Goal: Information Seeking & Learning: Learn about a topic

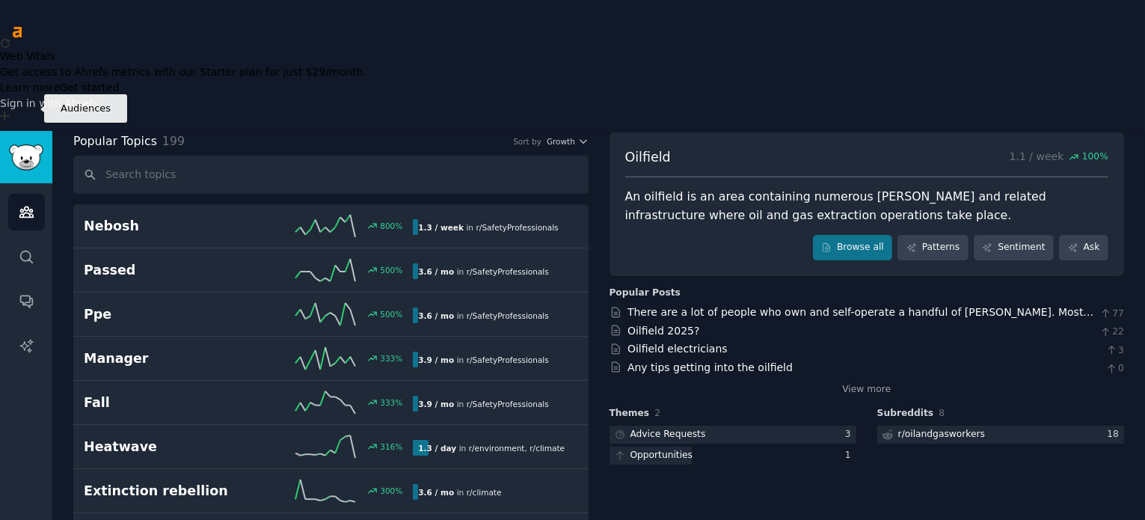
click at [27, 204] on icon "Sidebar" at bounding box center [27, 212] width 16 height 16
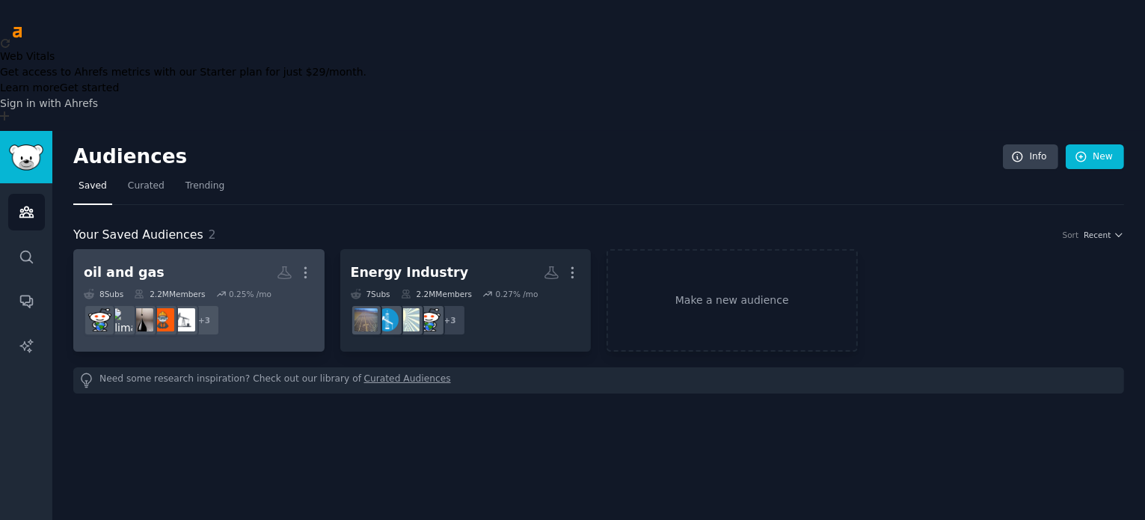
click at [226, 259] on h2 "oil and gas More" at bounding box center [199, 272] width 230 height 26
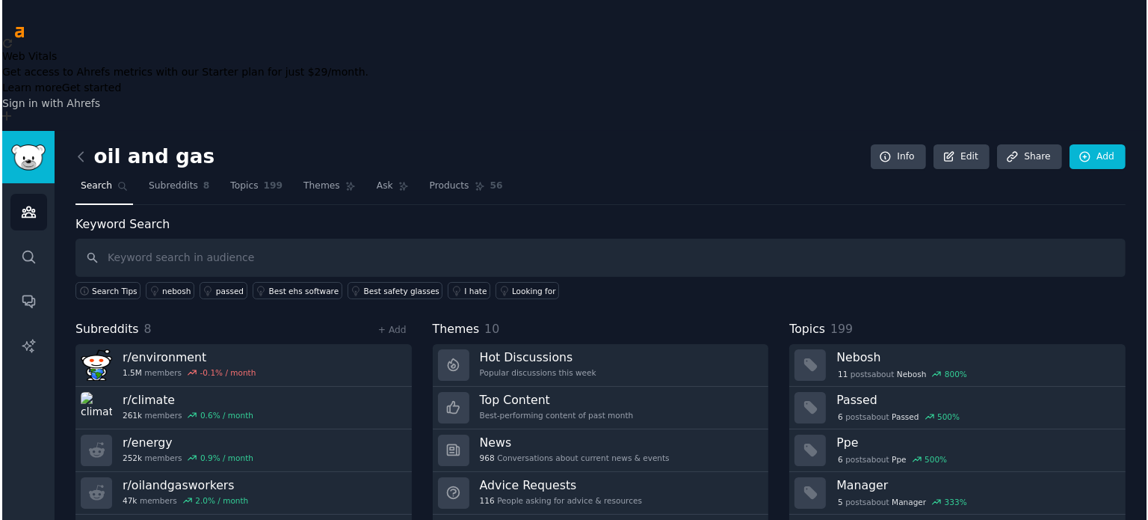
scroll to position [27, 0]
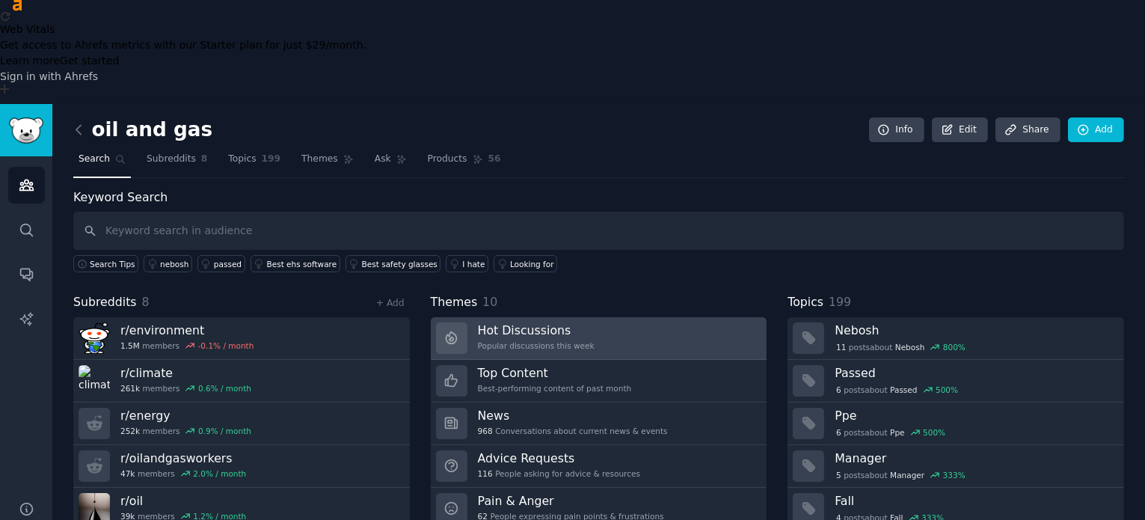
click at [505, 322] on h3 "Hot Discussions" at bounding box center [536, 330] width 117 height 16
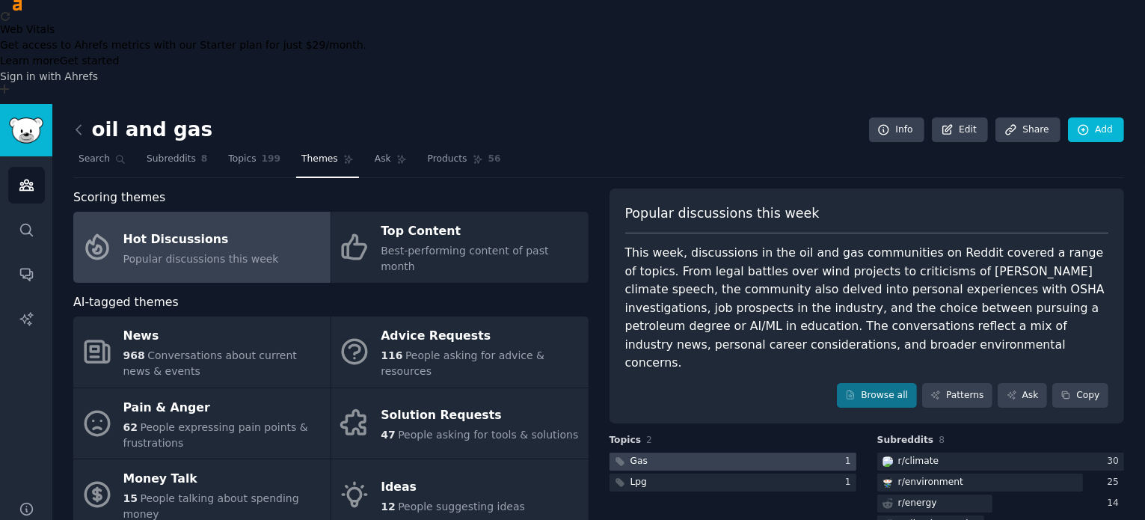
click at [802, 452] on div at bounding box center [732, 461] width 247 height 19
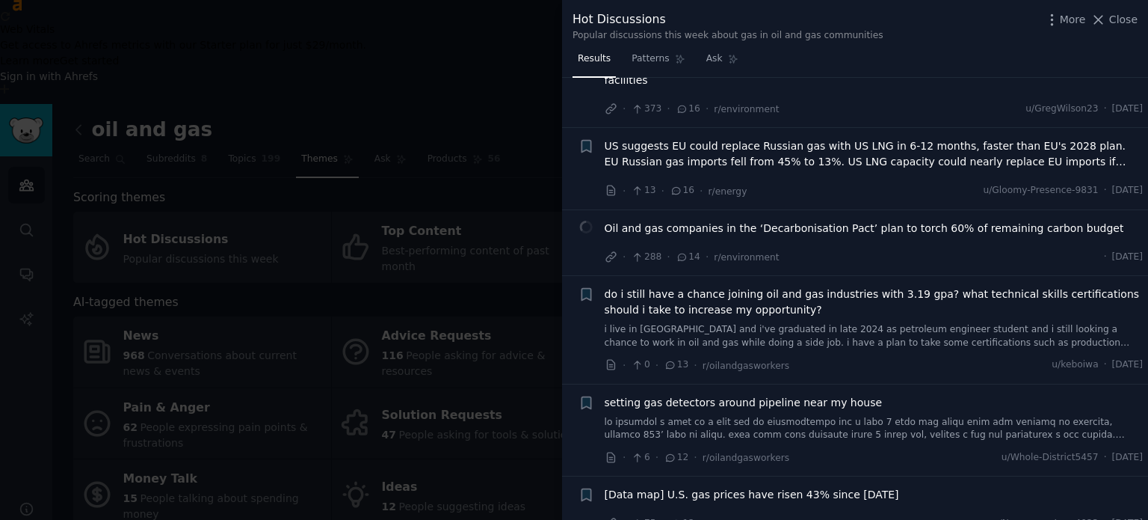
scroll to position [960, 0]
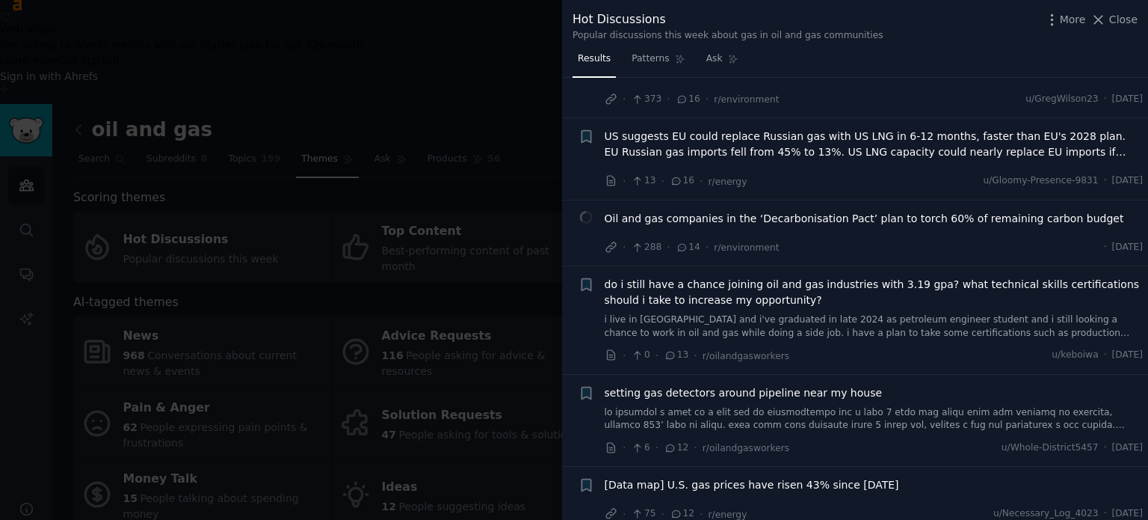
click at [689, 277] on span "do i still have a chance joining oil and gas industries with 3.19 gpa? what tec…" at bounding box center [874, 292] width 539 height 31
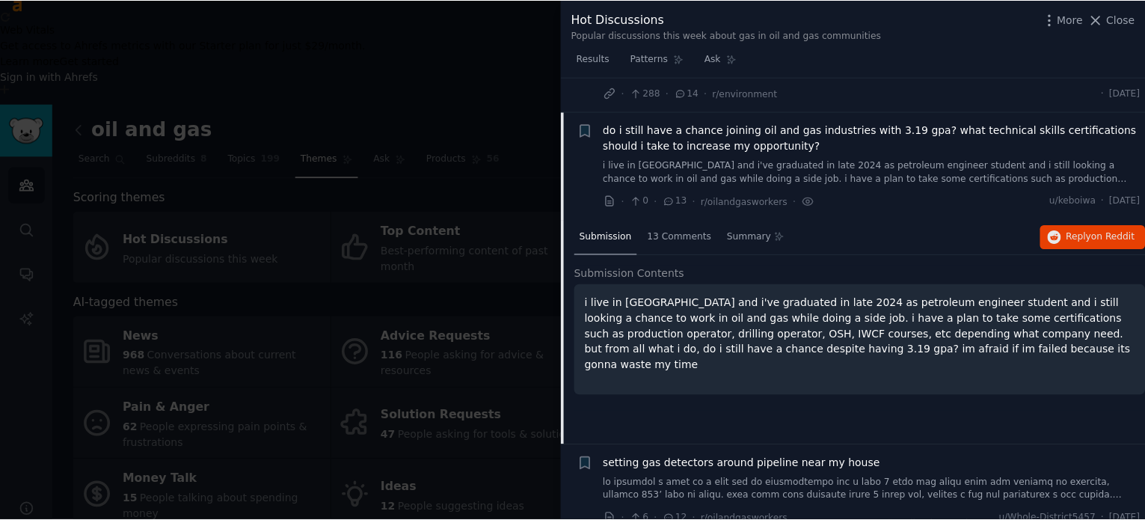
scroll to position [1116, 0]
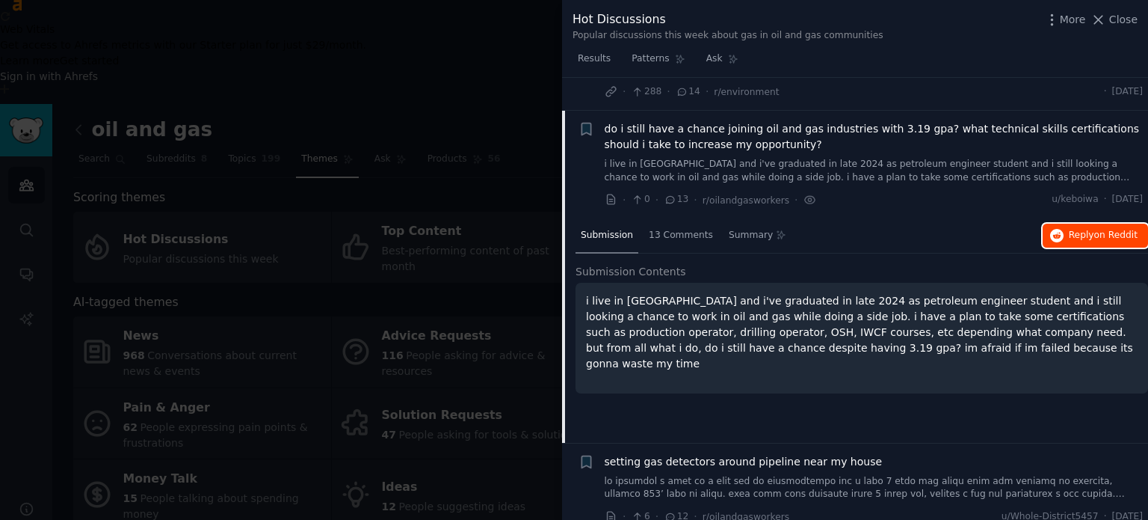
click at [1055, 229] on icon "button" at bounding box center [1057, 235] width 13 height 13
click at [1122, 17] on span "Close" at bounding box center [1124, 20] width 28 height 16
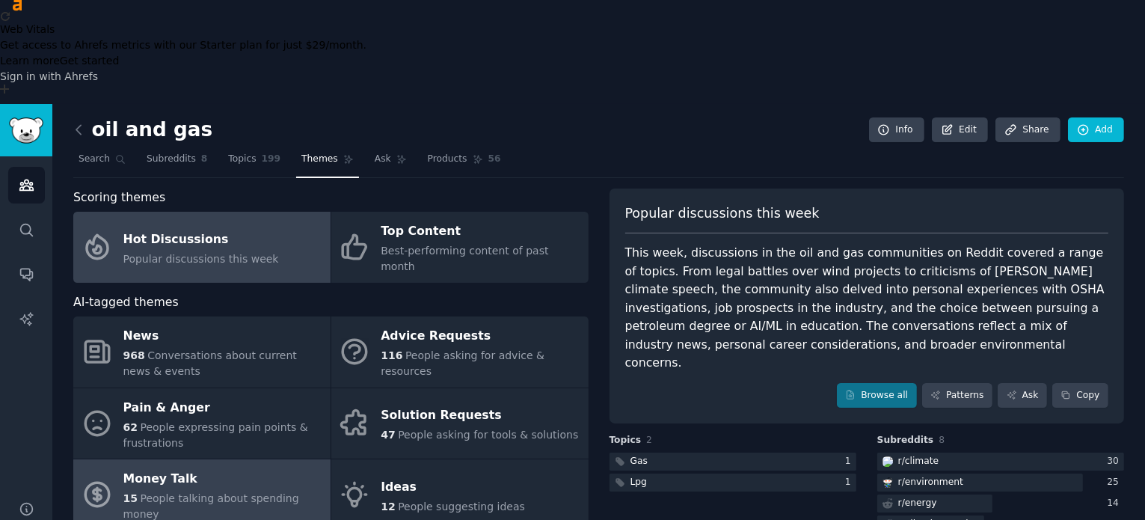
click at [214, 492] on span "People talking about spending money" at bounding box center [211, 506] width 176 height 28
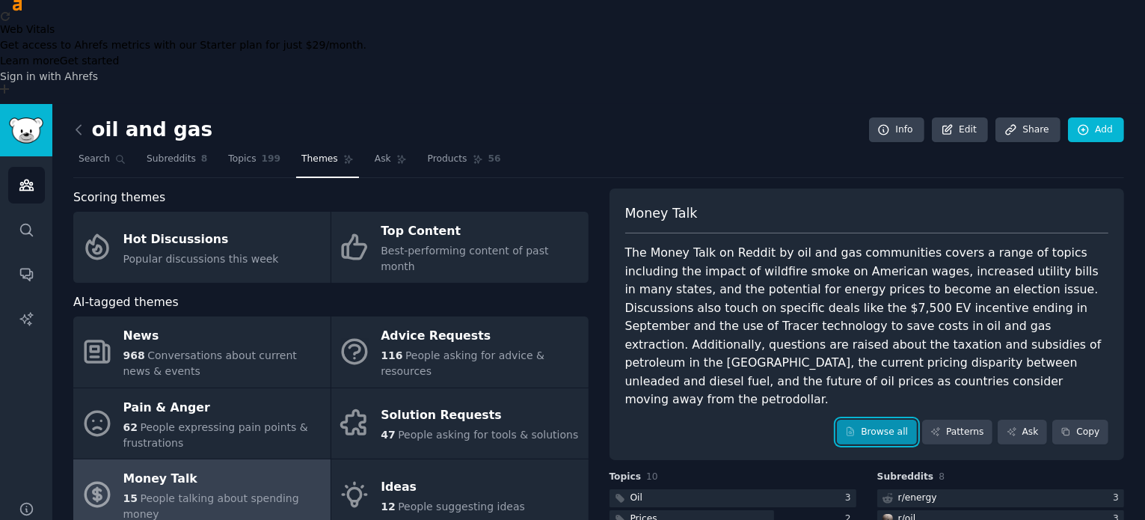
click at [900, 419] on link "Browse all" at bounding box center [877, 431] width 80 height 25
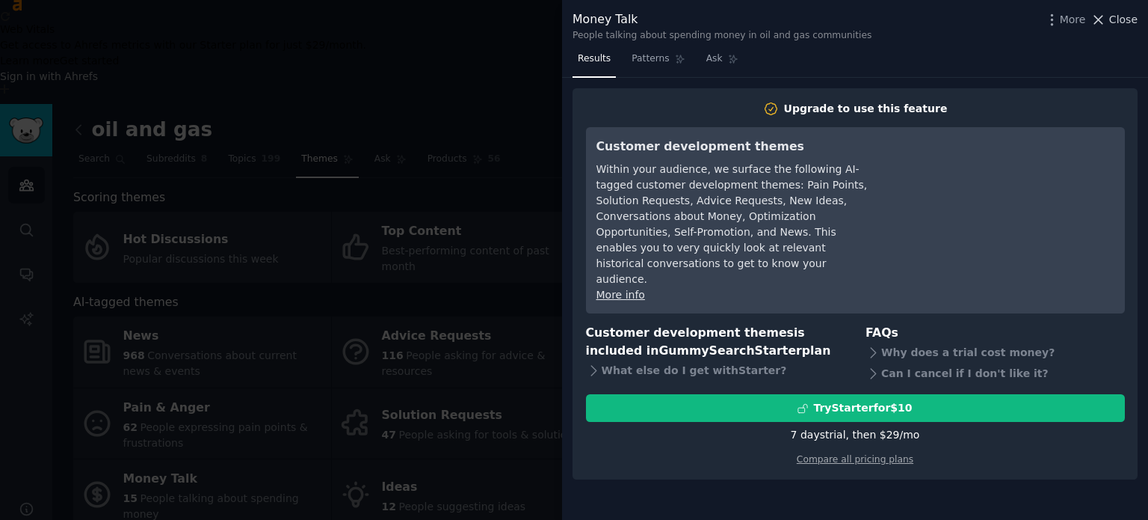
click at [1114, 15] on span "Close" at bounding box center [1124, 20] width 28 height 16
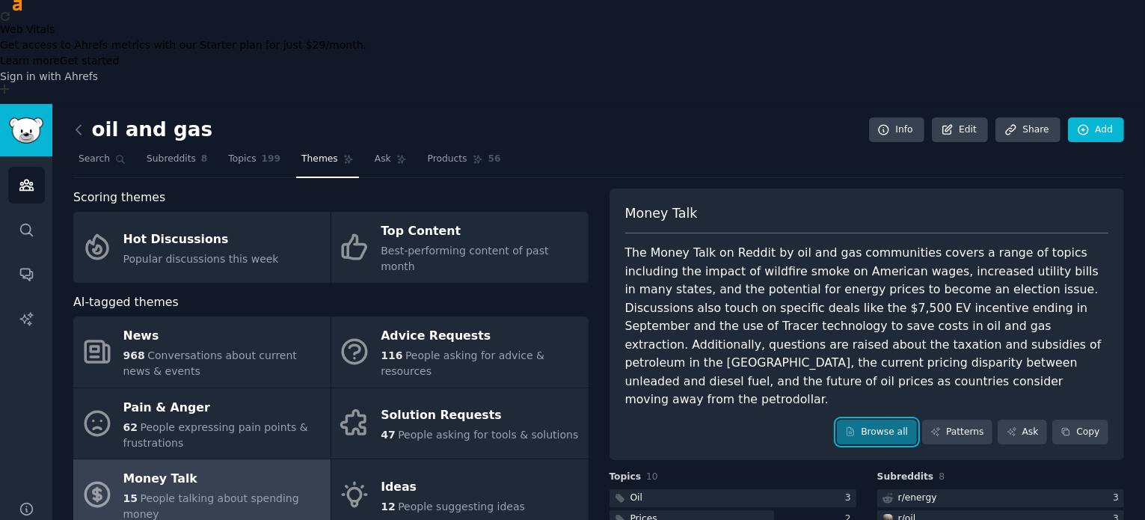
scroll to position [57, 0]
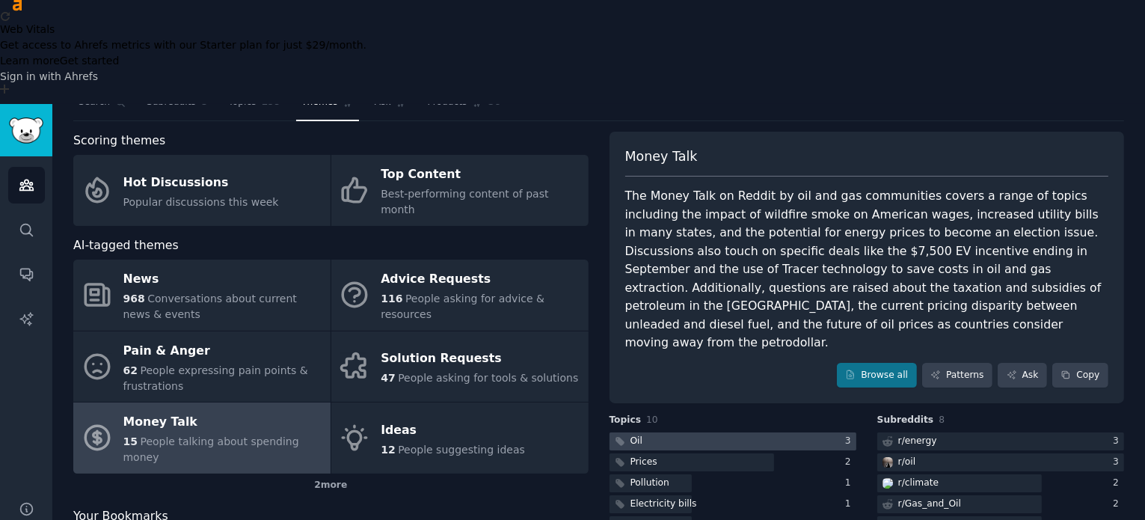
click at [703, 432] on div at bounding box center [732, 441] width 247 height 19
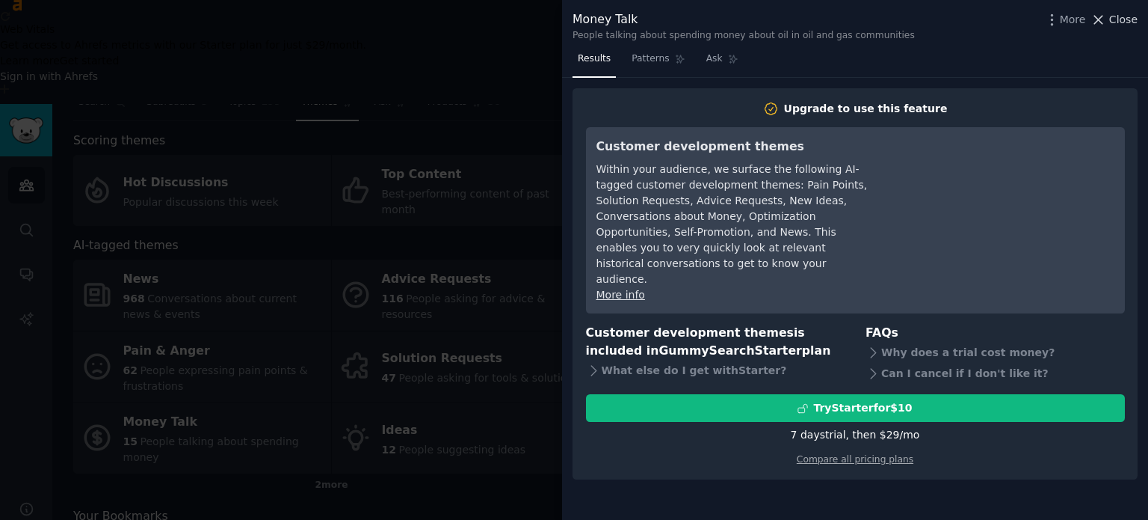
click at [1114, 20] on span "Close" at bounding box center [1124, 20] width 28 height 16
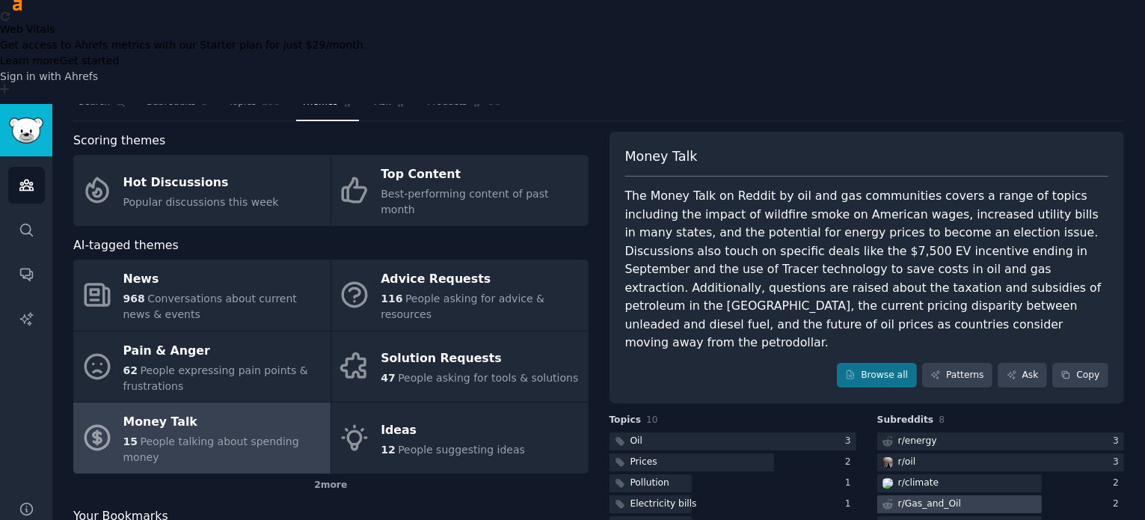
click at [941, 497] on div "r/ Gas_and_Oil" at bounding box center [929, 503] width 63 height 13
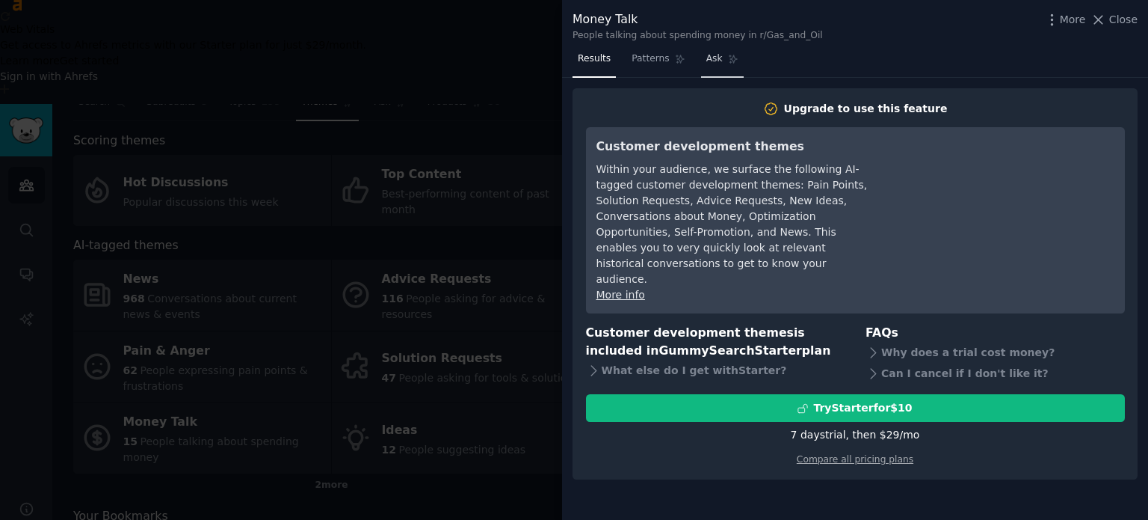
click at [701, 67] on link "Ask" at bounding box center [722, 62] width 43 height 31
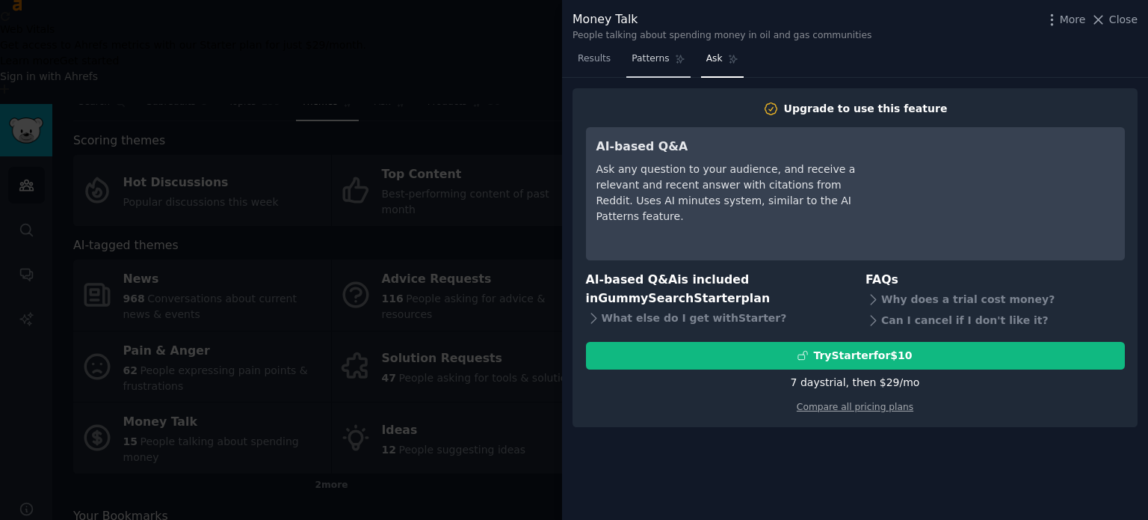
click at [642, 68] on link "Patterns" at bounding box center [659, 62] width 64 height 31
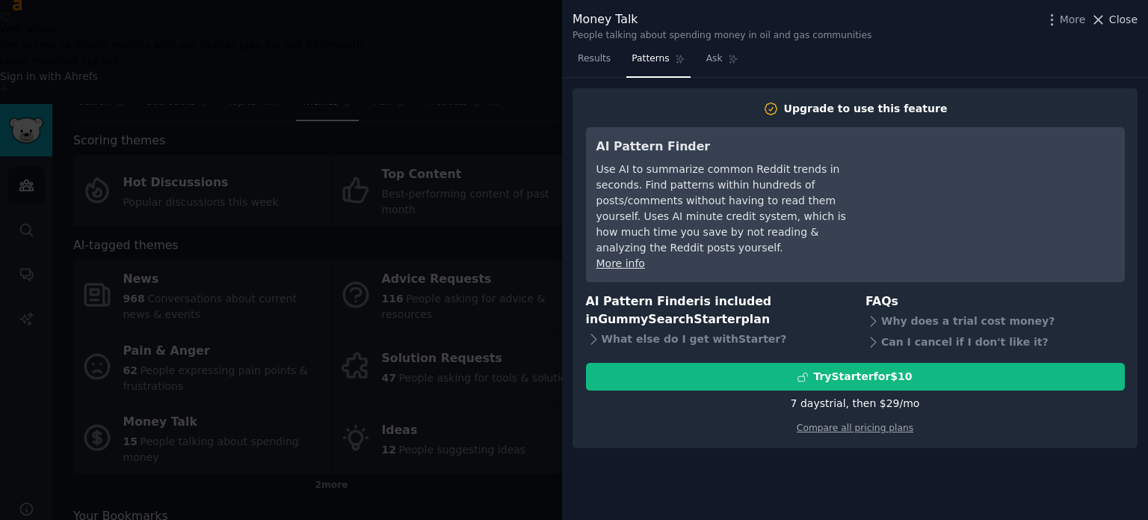
click at [1132, 17] on span "Close" at bounding box center [1124, 20] width 28 height 16
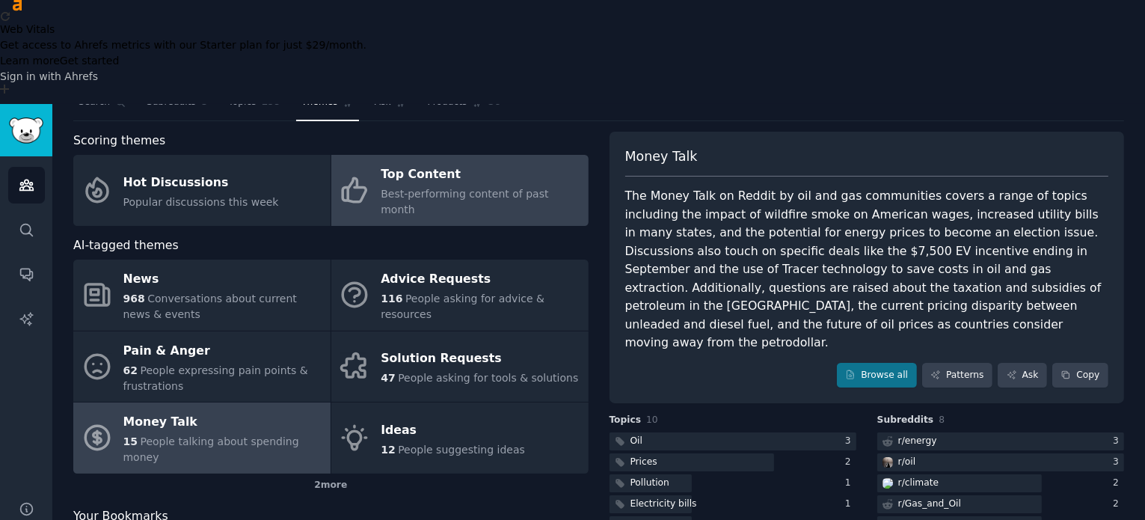
click at [407, 163] on div "Top Content" at bounding box center [481, 175] width 200 height 24
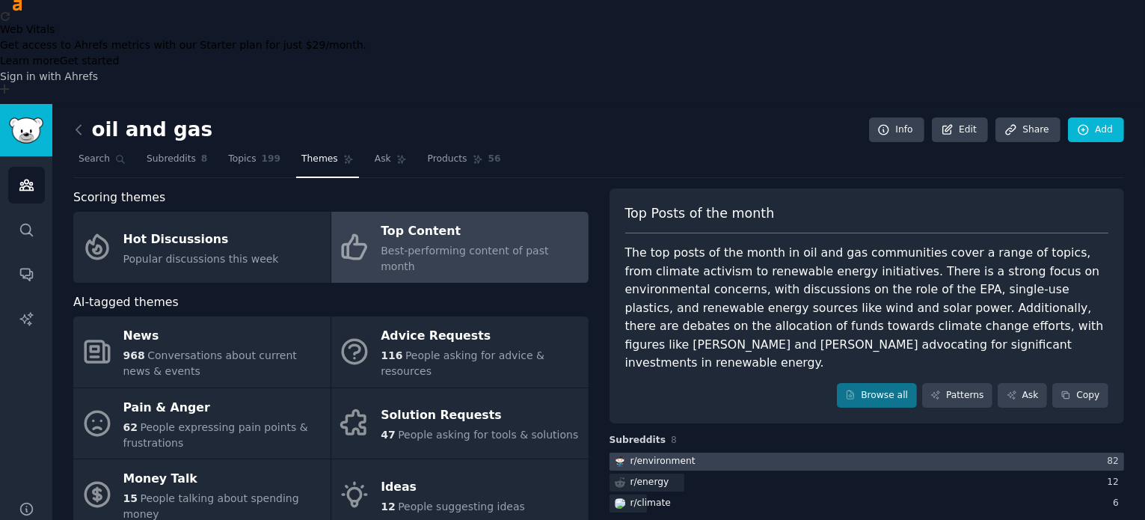
drag, startPoint x: 769, startPoint y: 319, endPoint x: 739, endPoint y: 340, distance: 35.9
click at [739, 434] on div "Subreddits 8 r/ environment 82 r/ energy 12 r/ climate 6" at bounding box center [866, 474] width 515 height 81
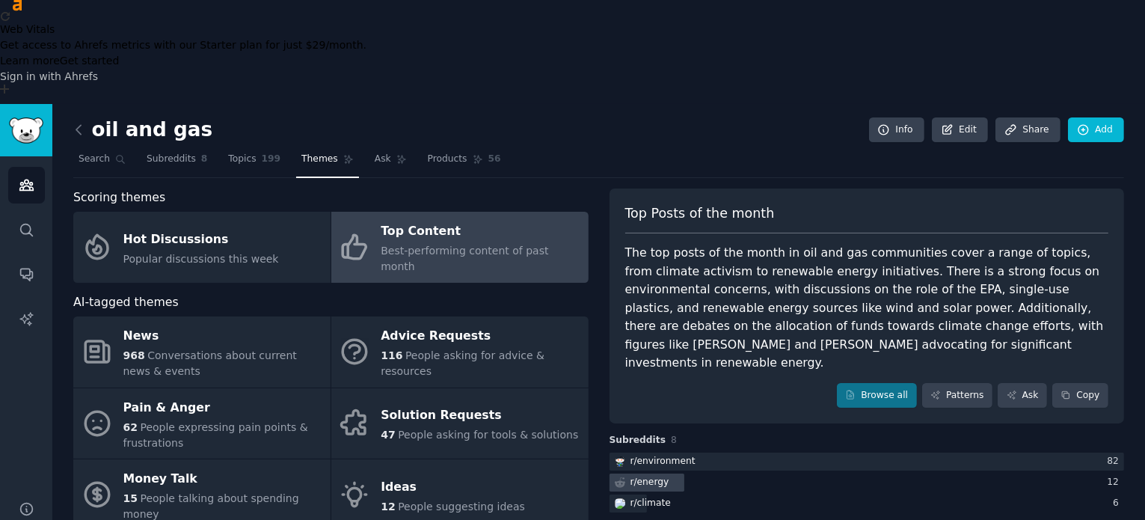
click at [728, 473] on div "r/ energy" at bounding box center [866, 482] width 515 height 19
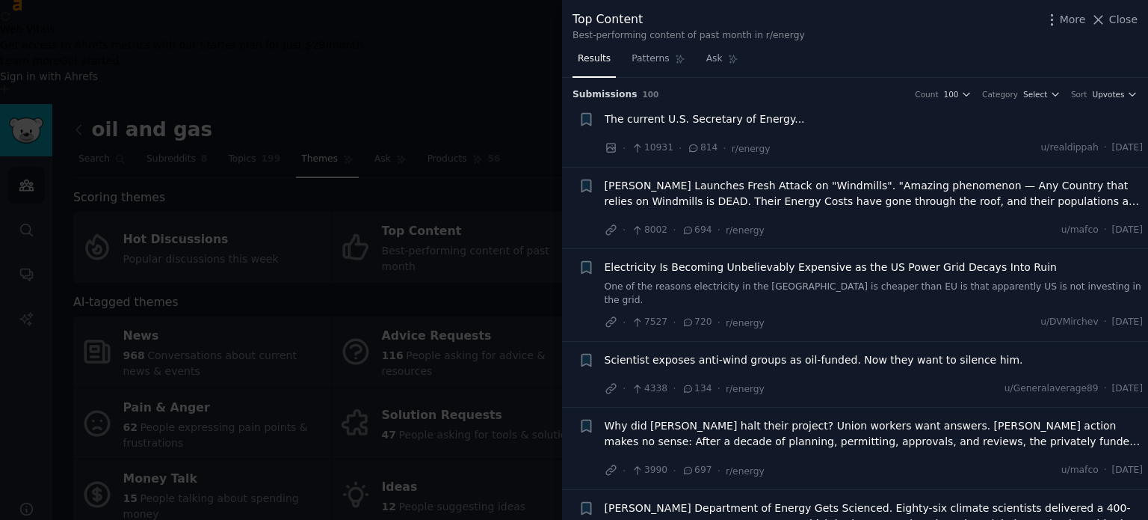
drag, startPoint x: 1142, startPoint y: 87, endPoint x: 1145, endPoint y: 96, distance: 9.5
click at [1144, 96] on div "Submission s 100 Count 100 Category Select Sort Upvotes + The current U.S. Secr…" at bounding box center [855, 299] width 586 height 443
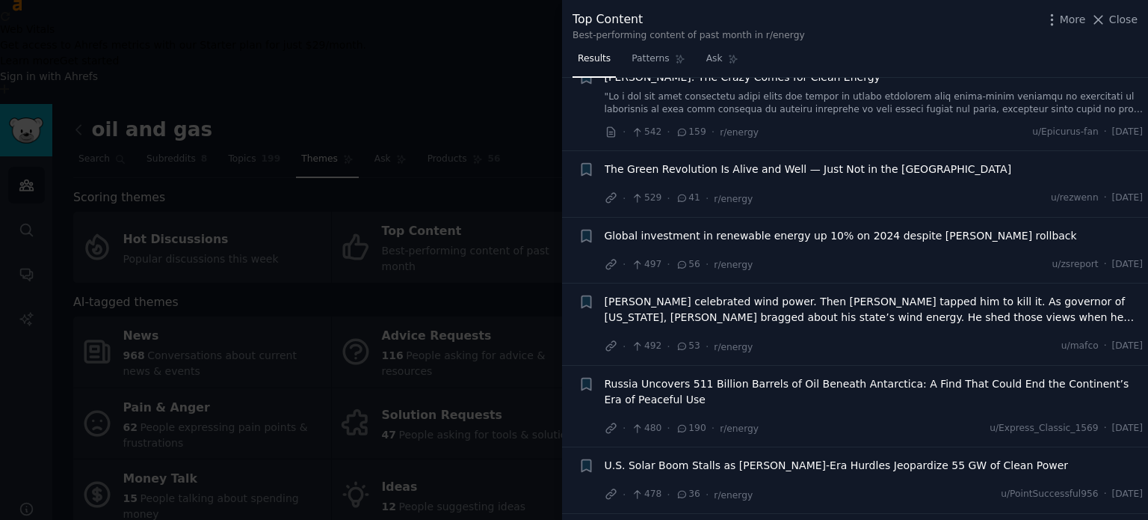
scroll to position [5609, 0]
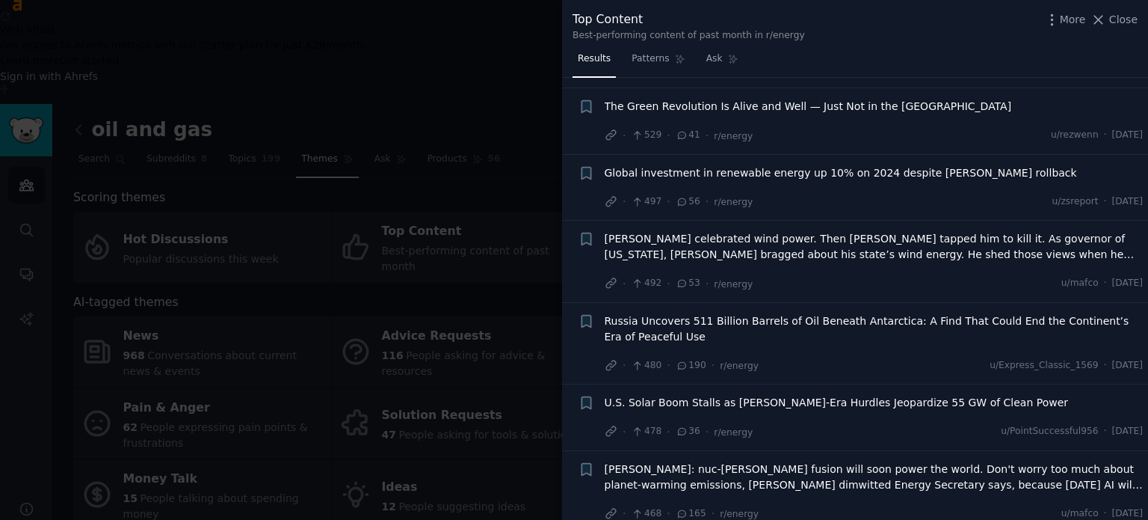
click at [502, 454] on div at bounding box center [574, 260] width 1148 height 520
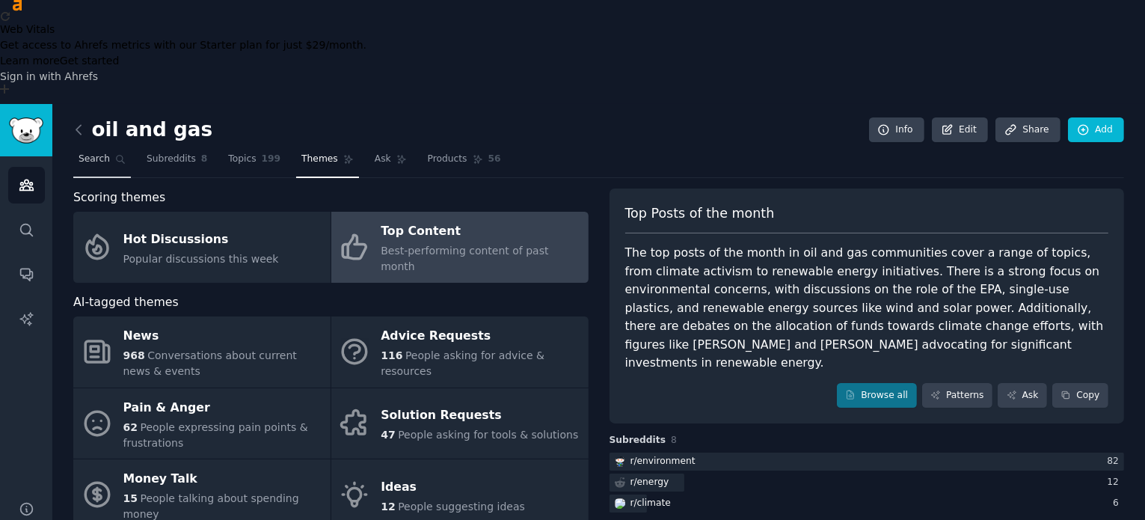
click at [115, 154] on icon at bounding box center [120, 159] width 10 height 10
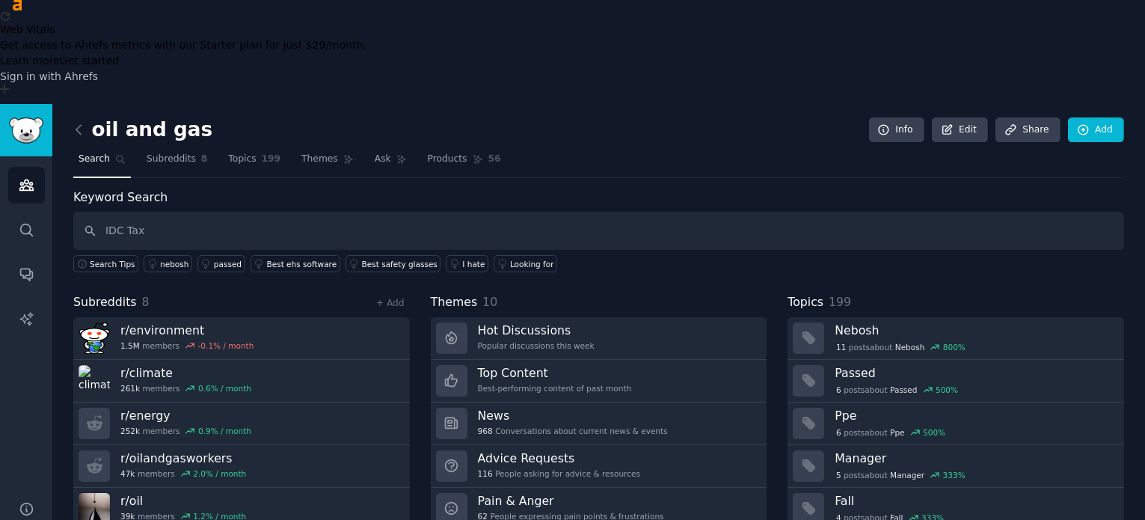
type input "IDC Tax"
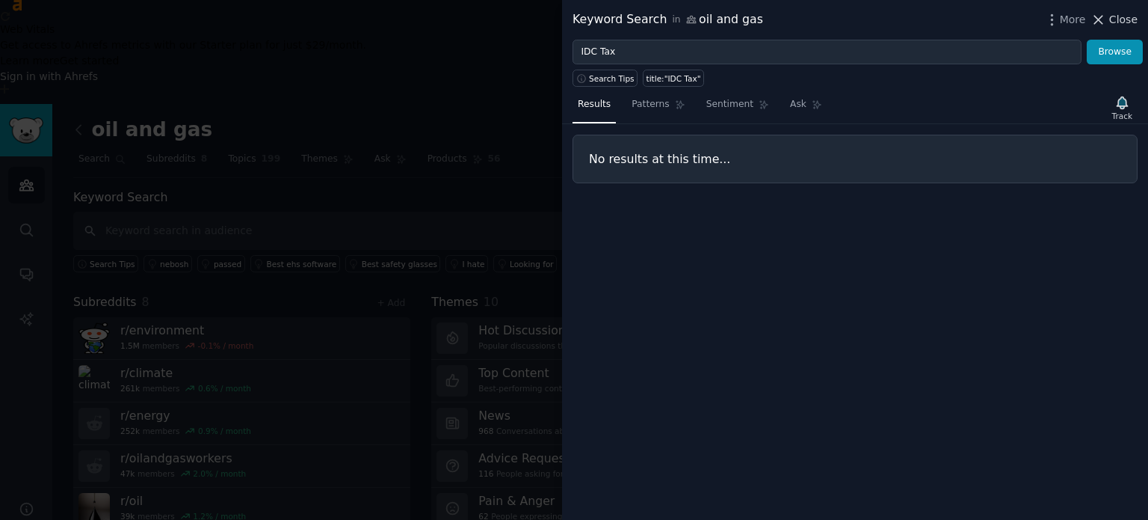
click at [1125, 22] on span "Close" at bounding box center [1124, 20] width 28 height 16
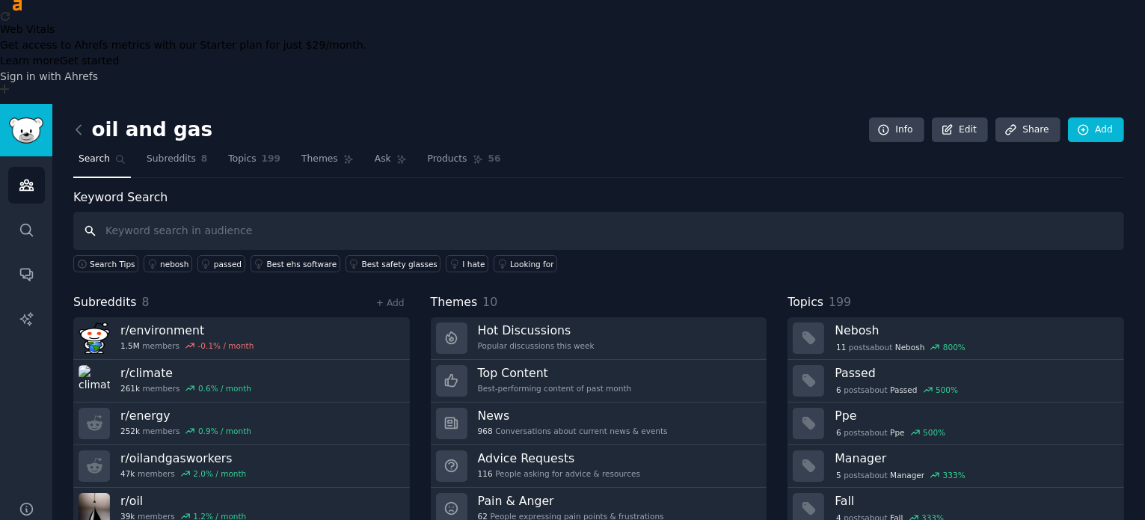
click at [428, 212] on input "text" at bounding box center [598, 231] width 1051 height 38
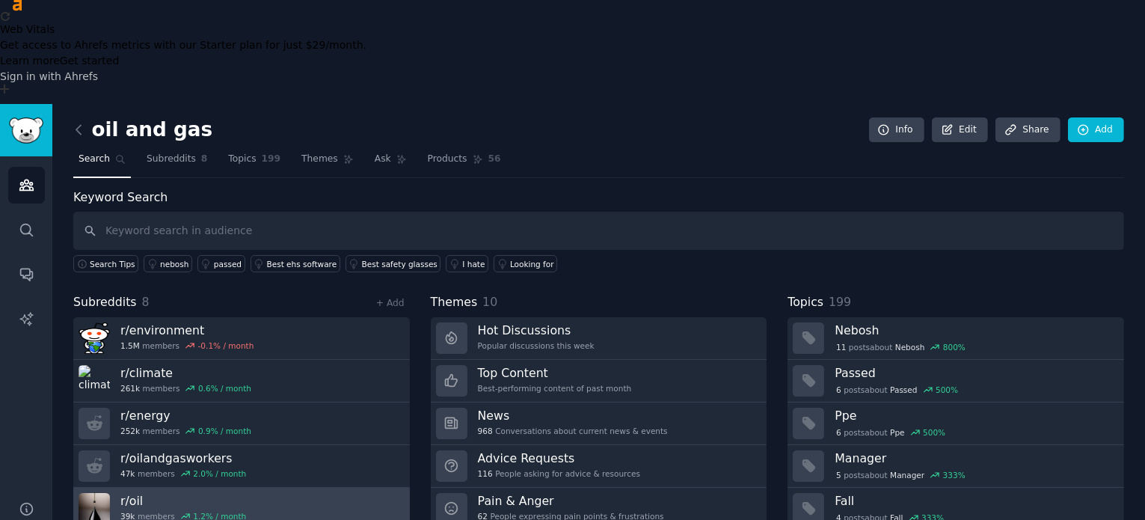
click at [160, 493] on h3 "r/ oil" at bounding box center [183, 501] width 126 height 16
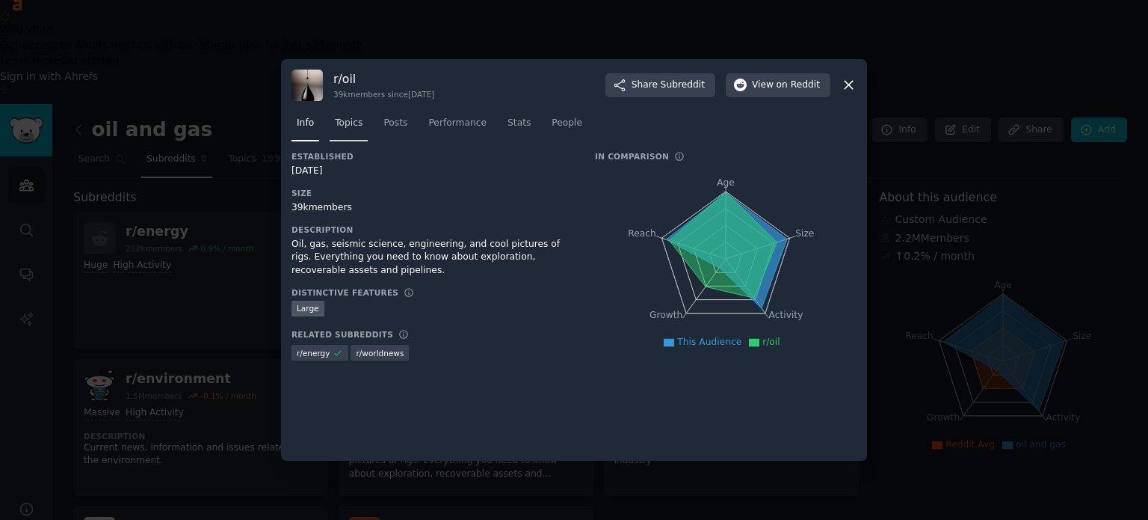
click at [346, 129] on span "Topics" at bounding box center [349, 123] width 28 height 13
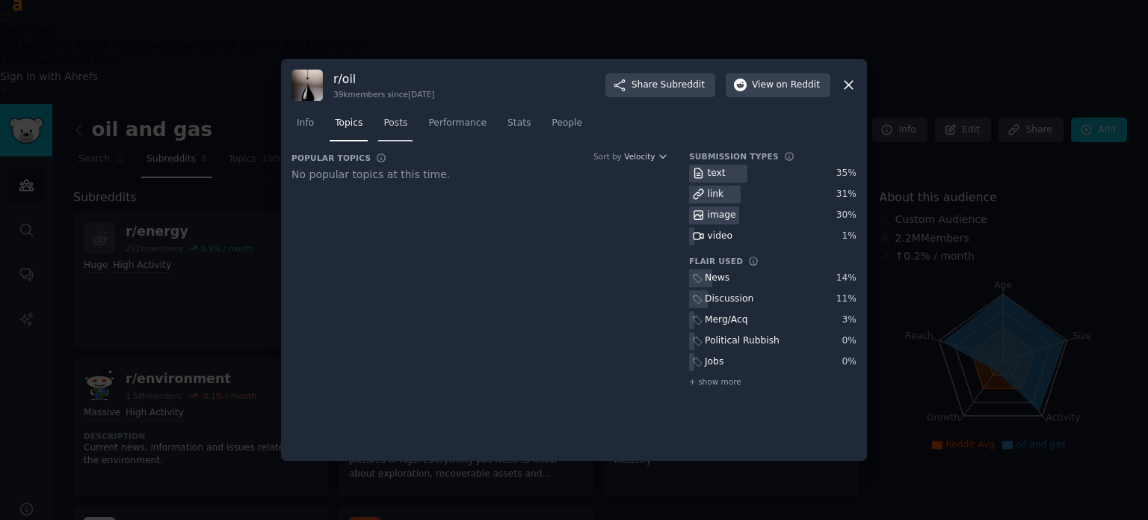
click at [389, 117] on span "Posts" at bounding box center [396, 123] width 24 height 13
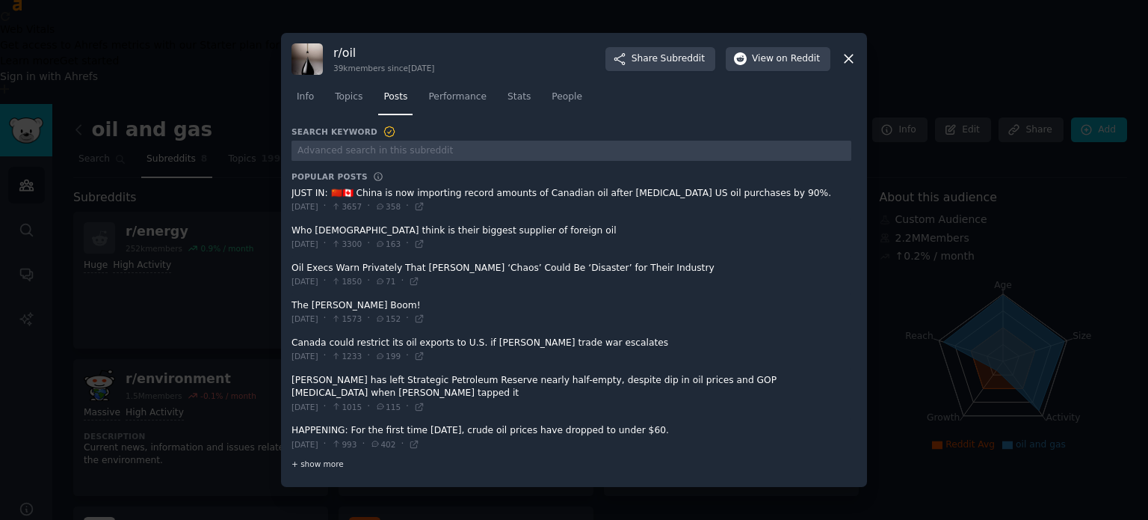
click at [307, 458] on span "+ show more" at bounding box center [318, 463] width 52 height 10
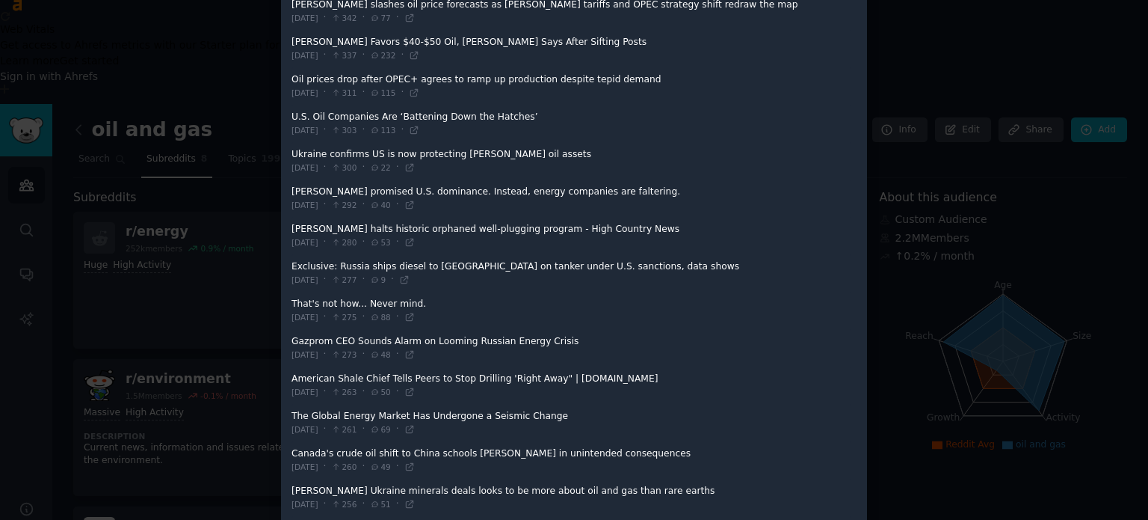
scroll to position [1560, 0]
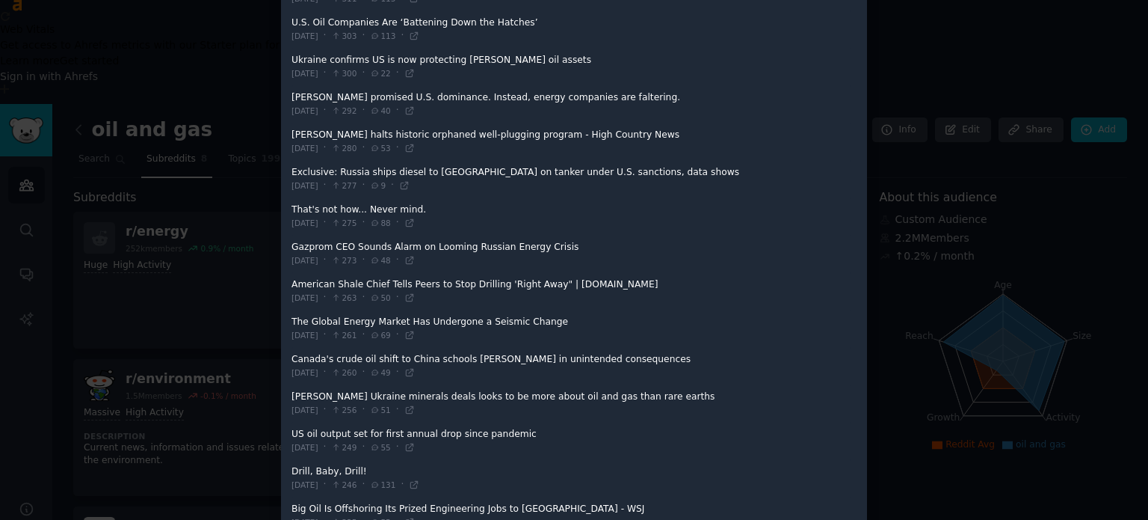
click at [197, 216] on div at bounding box center [574, 260] width 1148 height 520
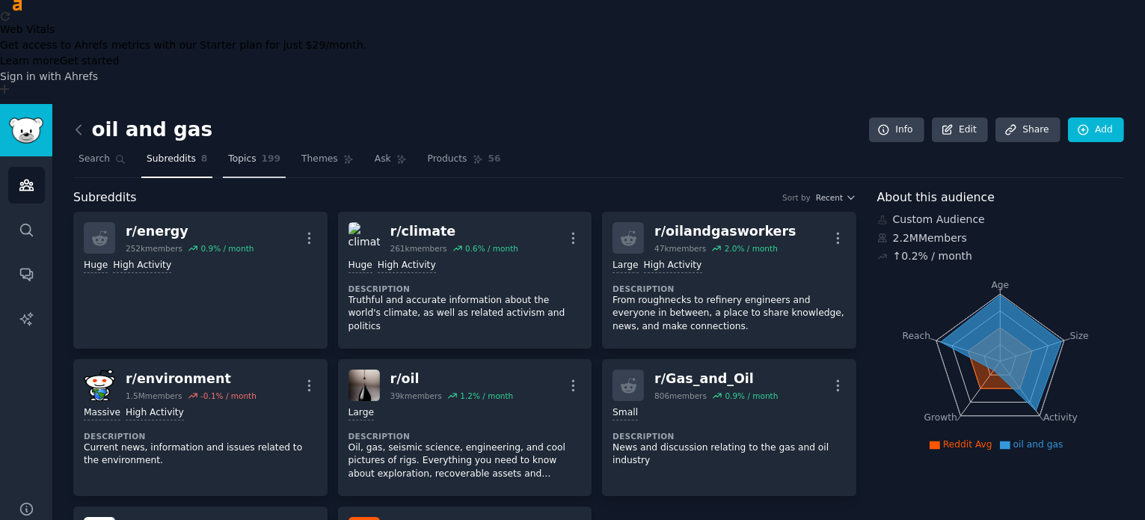
click at [236, 153] on span "Topics" at bounding box center [242, 159] width 28 height 13
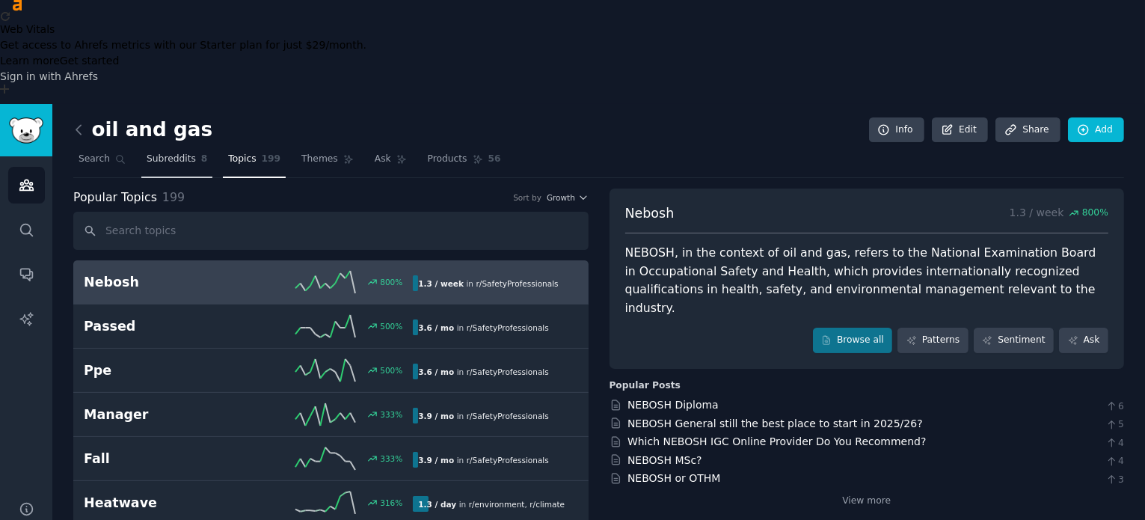
click at [169, 153] on span "Subreddits" at bounding box center [171, 159] width 49 height 13
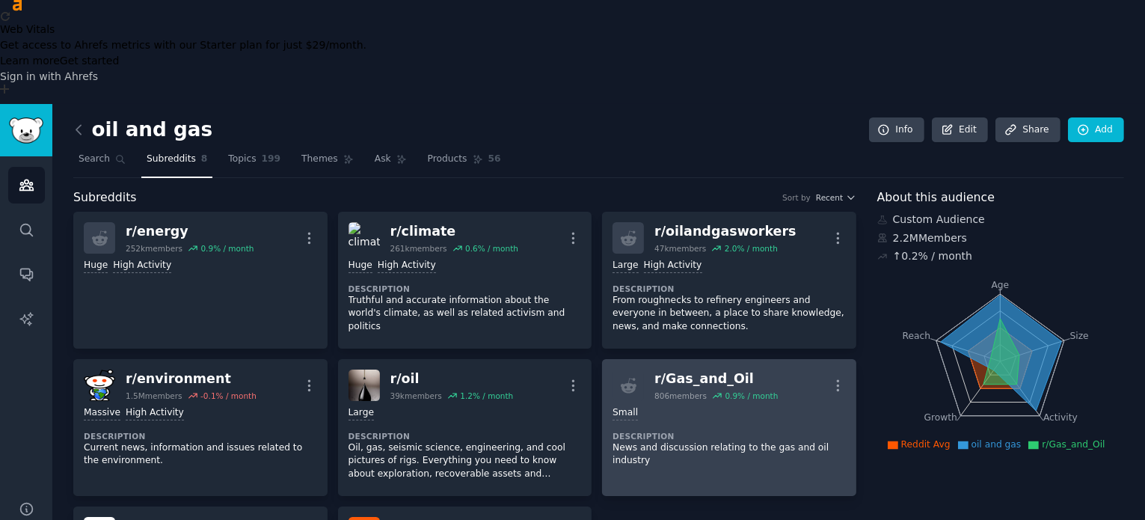
click at [712, 359] on link "r/ Gas_and_Oil 806 members 0.9 % / month More Small Description News and discus…" at bounding box center [729, 427] width 254 height 137
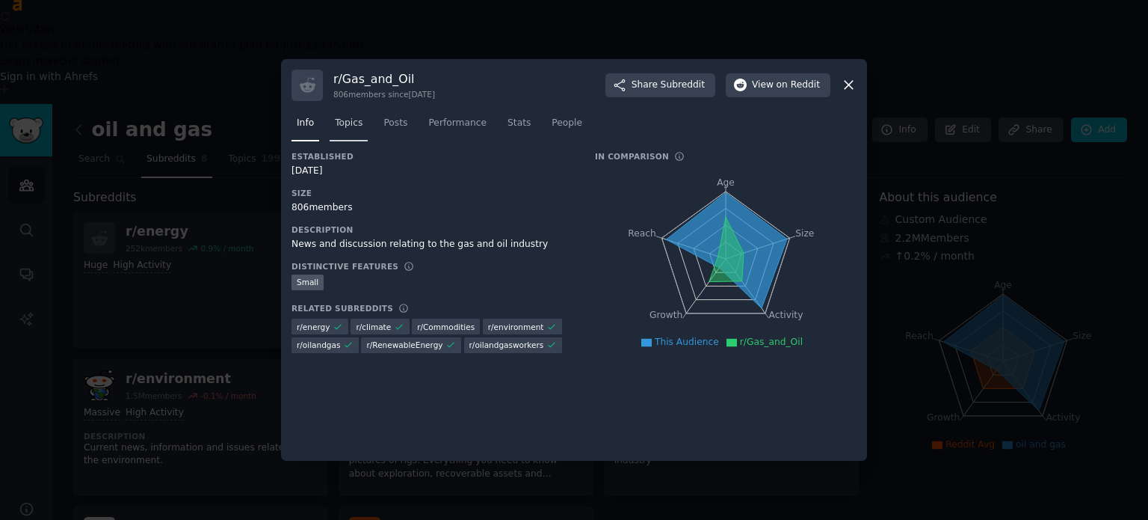
click at [345, 117] on span "Topics" at bounding box center [349, 123] width 28 height 13
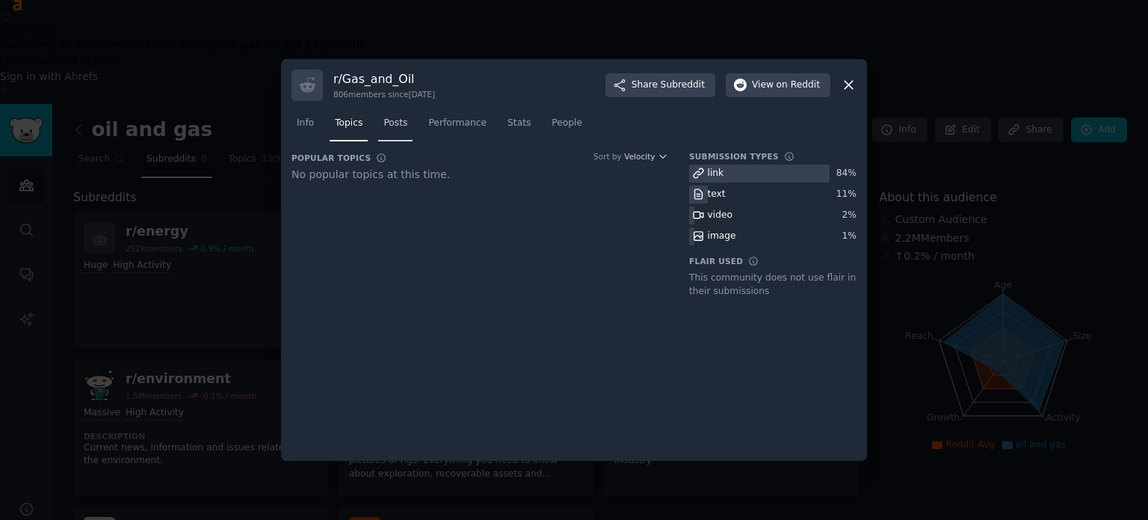
click at [395, 121] on span "Posts" at bounding box center [396, 123] width 24 height 13
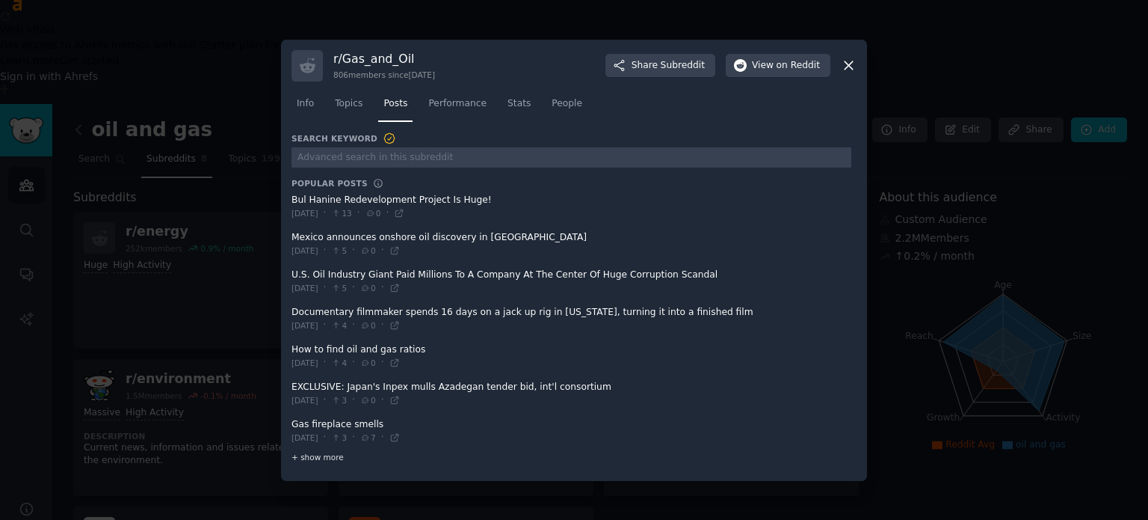
click at [305, 458] on span "+ show more" at bounding box center [318, 457] width 52 height 10
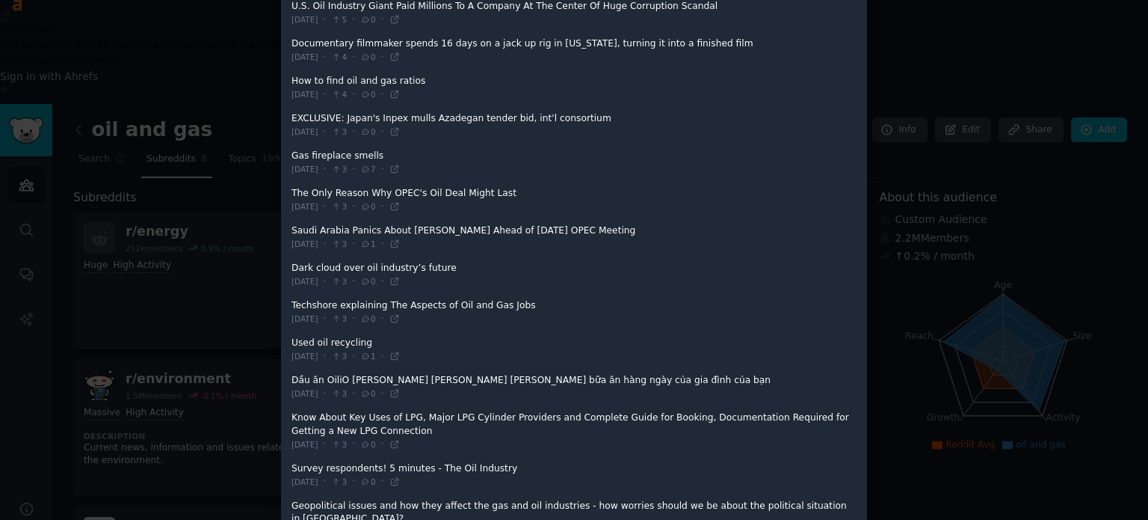
scroll to position [269, 0]
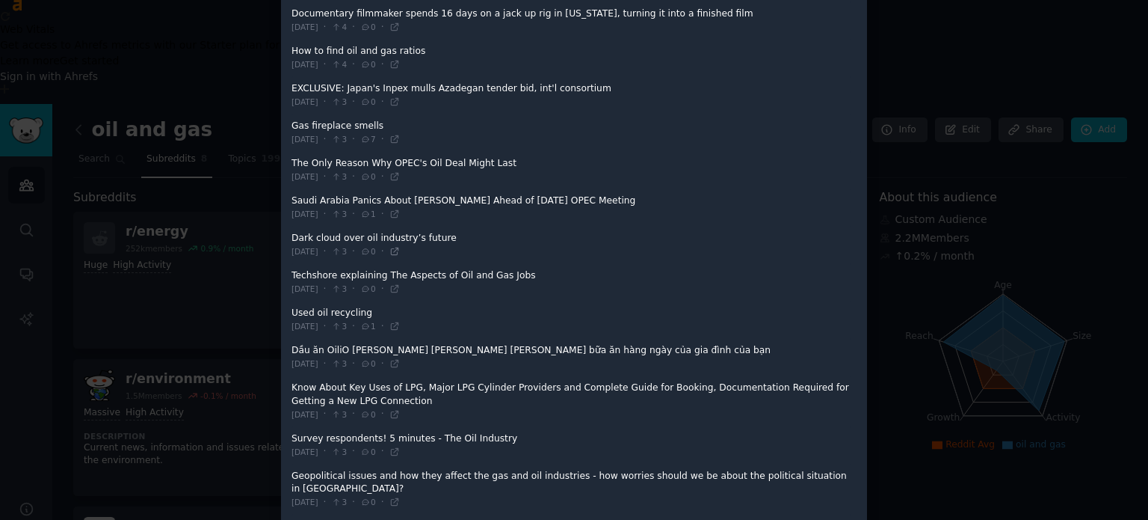
click at [398, 248] on icon at bounding box center [394, 251] width 7 height 7
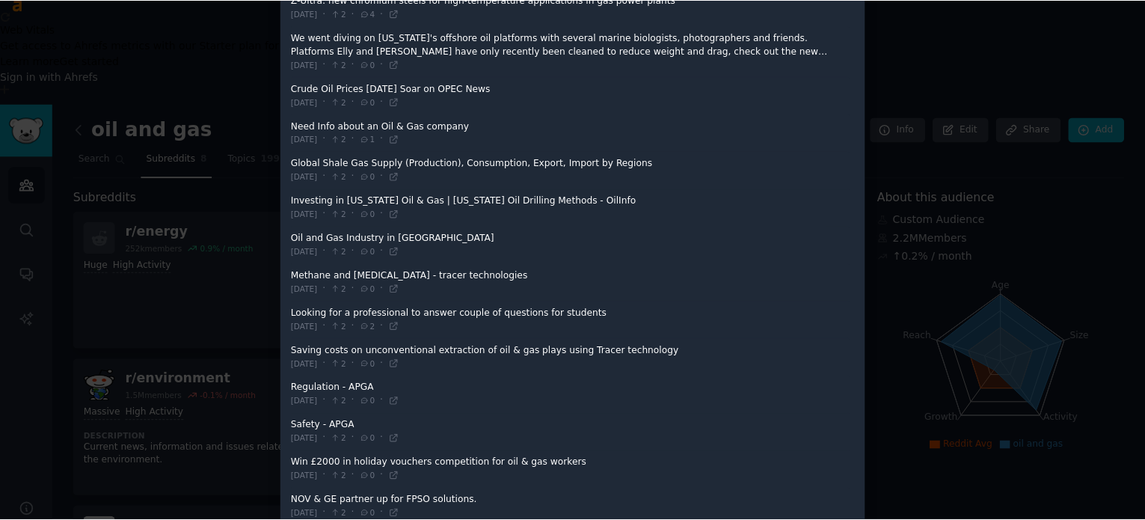
scroll to position [1586, 0]
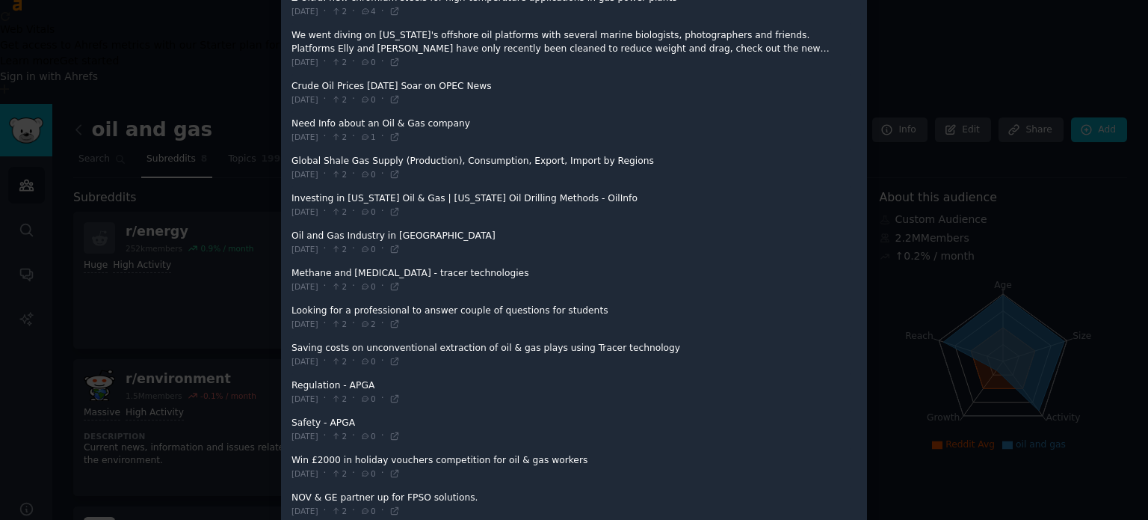
click at [76, 244] on div at bounding box center [574, 260] width 1148 height 520
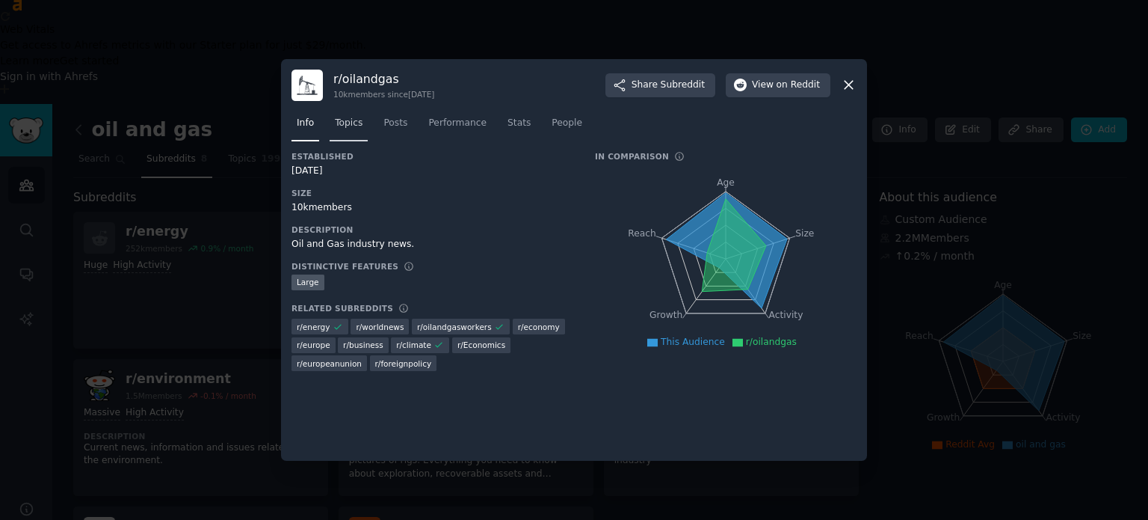
click at [339, 128] on span "Topics" at bounding box center [349, 123] width 28 height 13
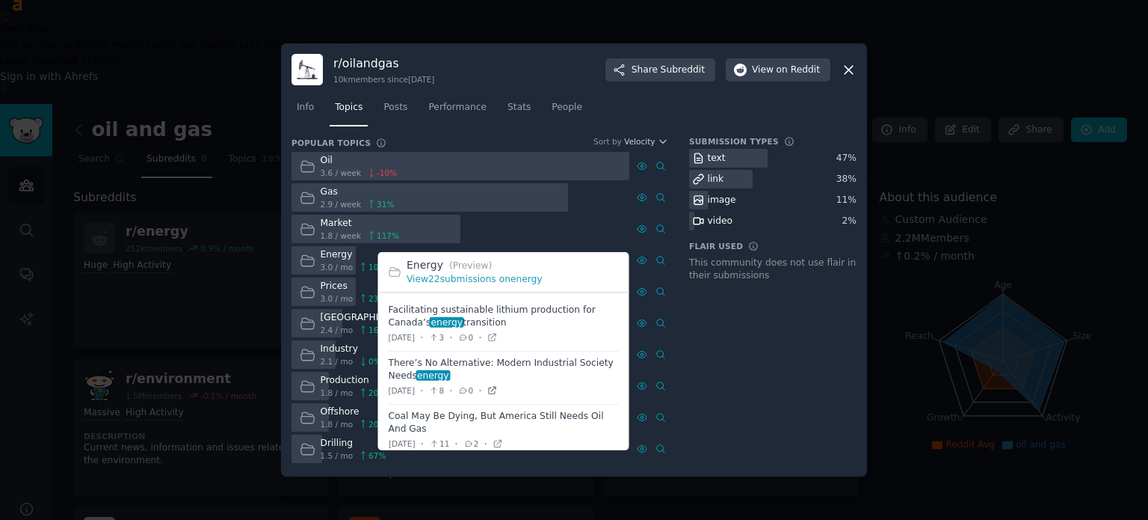
click at [498, 391] on icon at bounding box center [493, 390] width 10 height 10
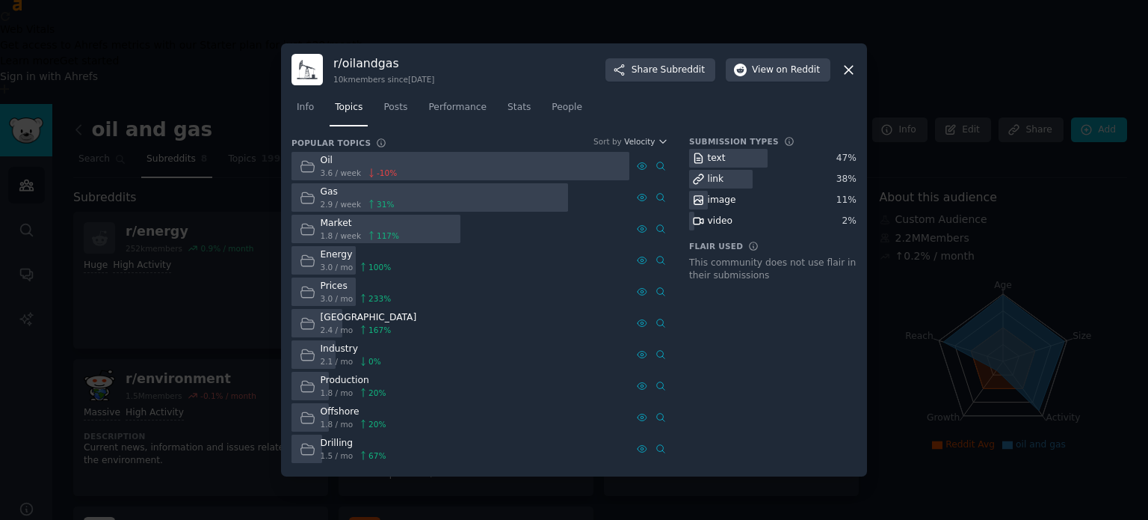
click at [322, 358] on span "2.1 / mo" at bounding box center [337, 361] width 33 height 10
drag, startPoint x: 1148, startPoint y: 170, endPoint x: 1148, endPoint y: 298, distance: 127.9
click at [1144, 298] on div at bounding box center [574, 260] width 1148 height 520
